Goal: Information Seeking & Learning: Learn about a topic

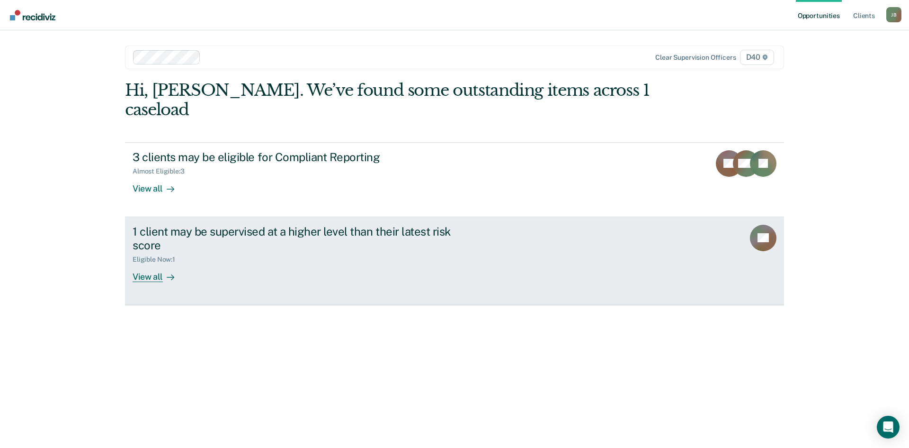
click at [229, 229] on div "1 client may be supervised at a higher level than their latest risk score" at bounding box center [299, 237] width 332 height 27
click at [317, 224] on div "1 client may be supervised at a higher level than their latest risk score" at bounding box center [299, 237] width 332 height 27
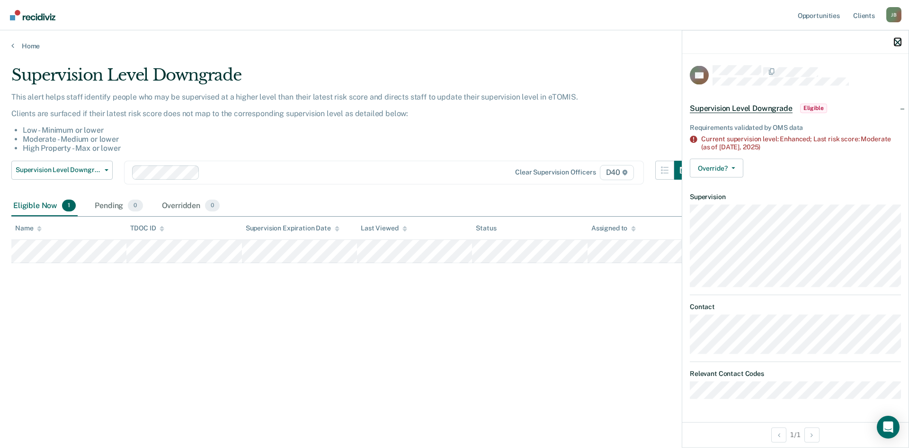
click at [896, 39] on icon "button" at bounding box center [898, 42] width 7 height 7
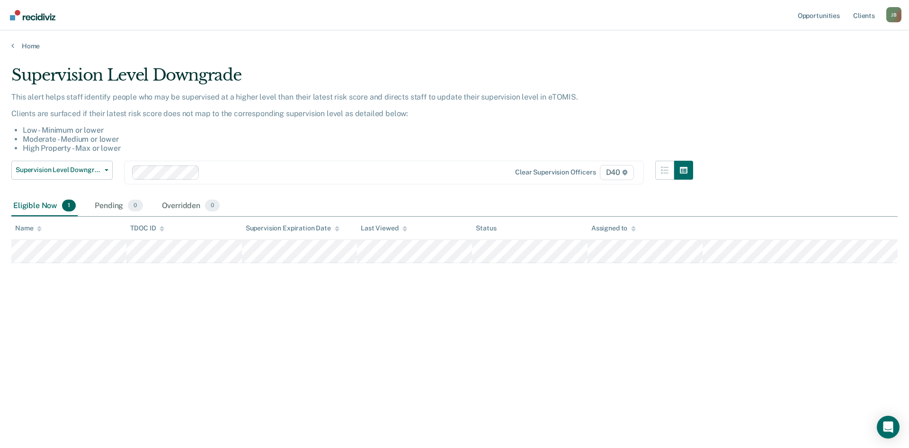
click at [11, 45] on div "Home" at bounding box center [454, 40] width 909 height 20
click at [14, 45] on icon at bounding box center [12, 46] width 3 height 8
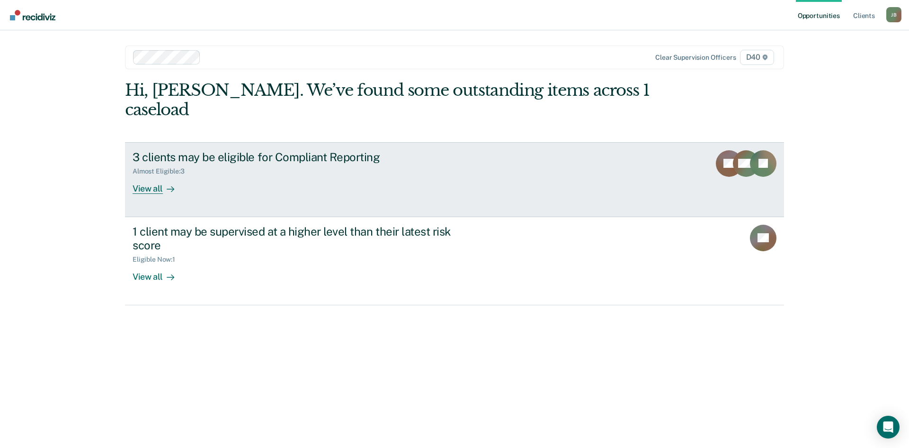
click at [379, 167] on div "3 clients may be eligible for Compliant Reporting Almost Eligible : 3 View all" at bounding box center [310, 172] width 355 height 44
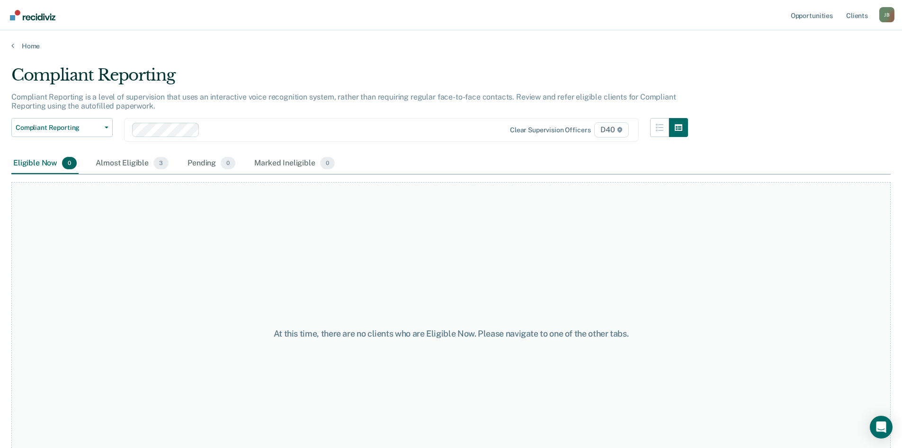
scroll to position [38, 0]
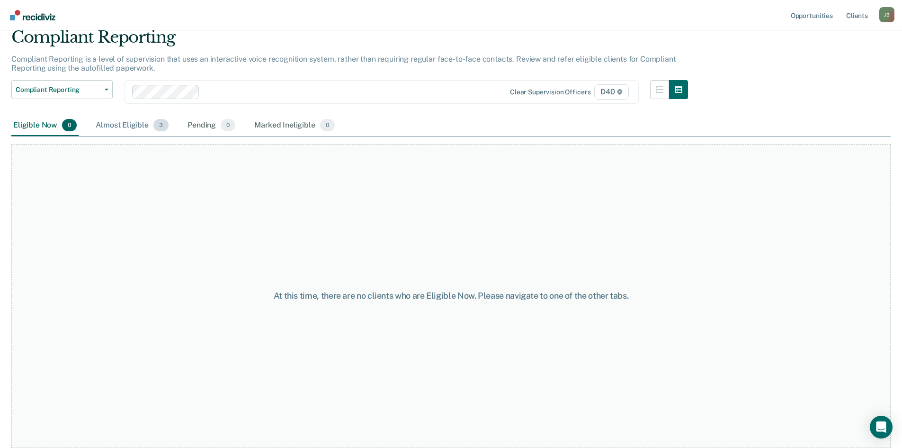
click at [117, 126] on div "Almost Eligible 3" at bounding box center [132, 125] width 77 height 21
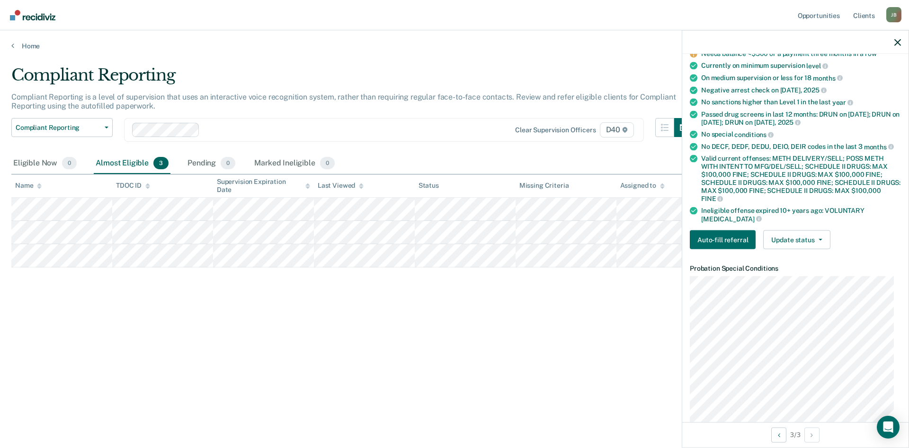
scroll to position [0, 0]
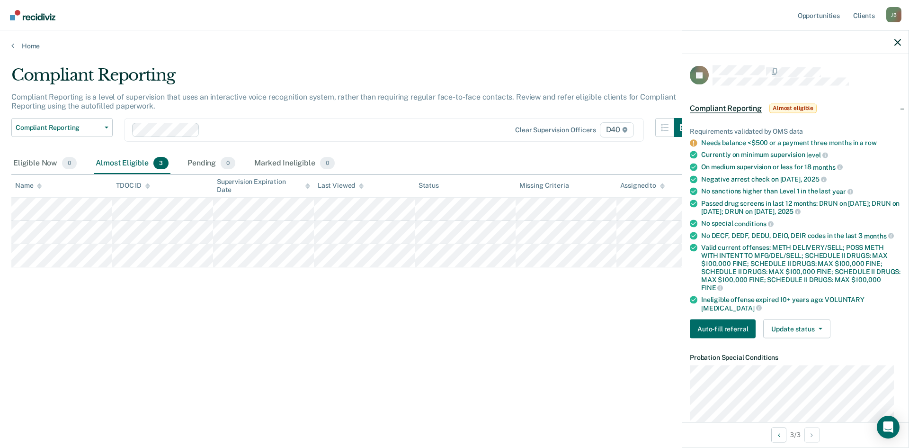
click at [583, 328] on div "Compliant Reporting Compliant Reporting is a level of supervision that uses an …" at bounding box center [454, 220] width 887 height 311
click at [896, 42] on icon "button" at bounding box center [898, 42] width 7 height 7
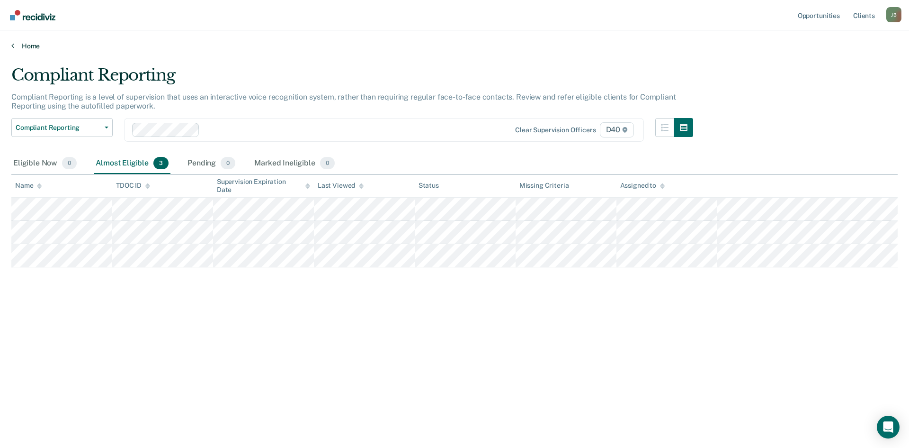
click at [24, 49] on link "Home" at bounding box center [454, 46] width 887 height 9
